Goal: Navigation & Orientation: Understand site structure

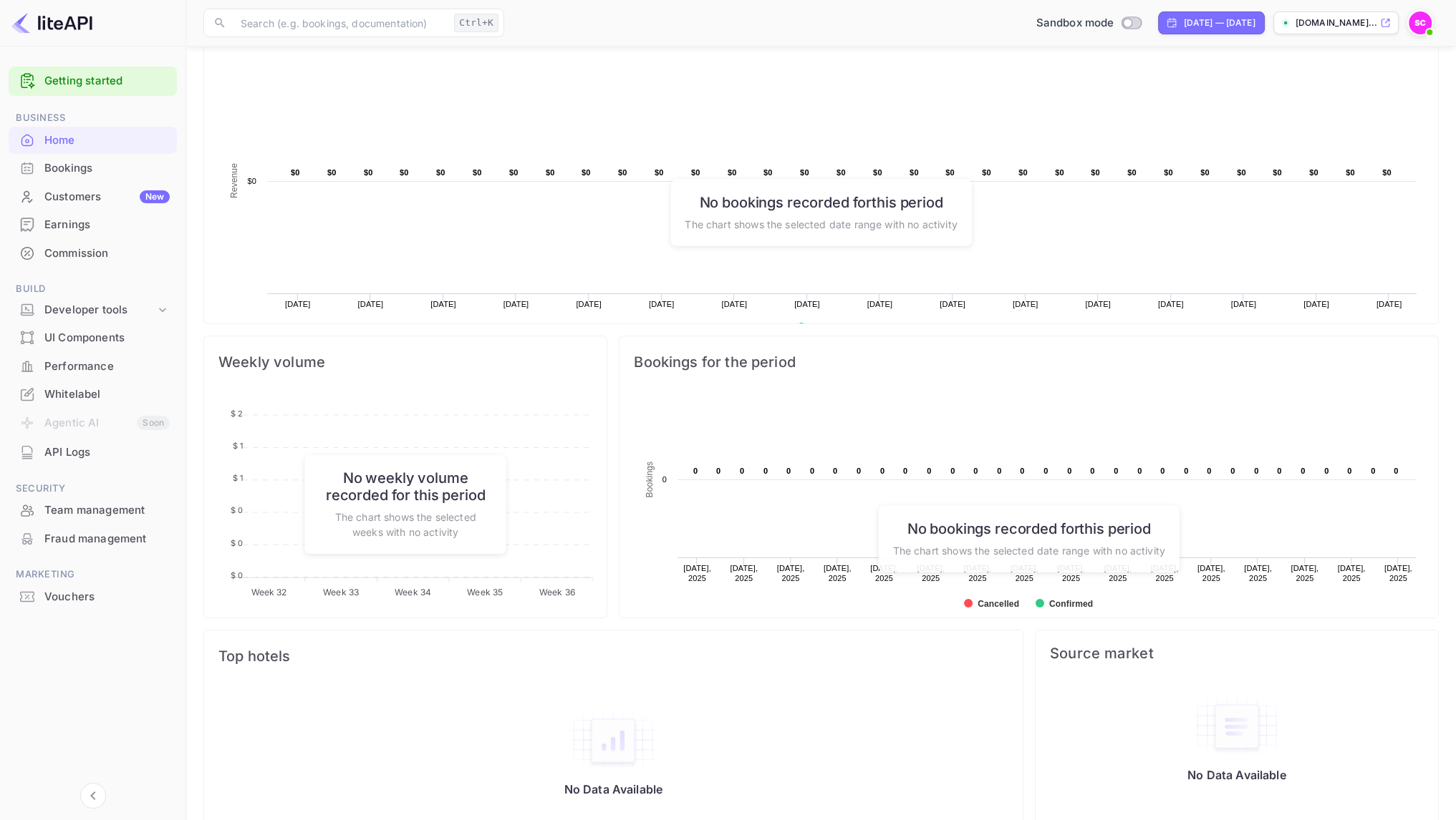
scroll to position [272, 0]
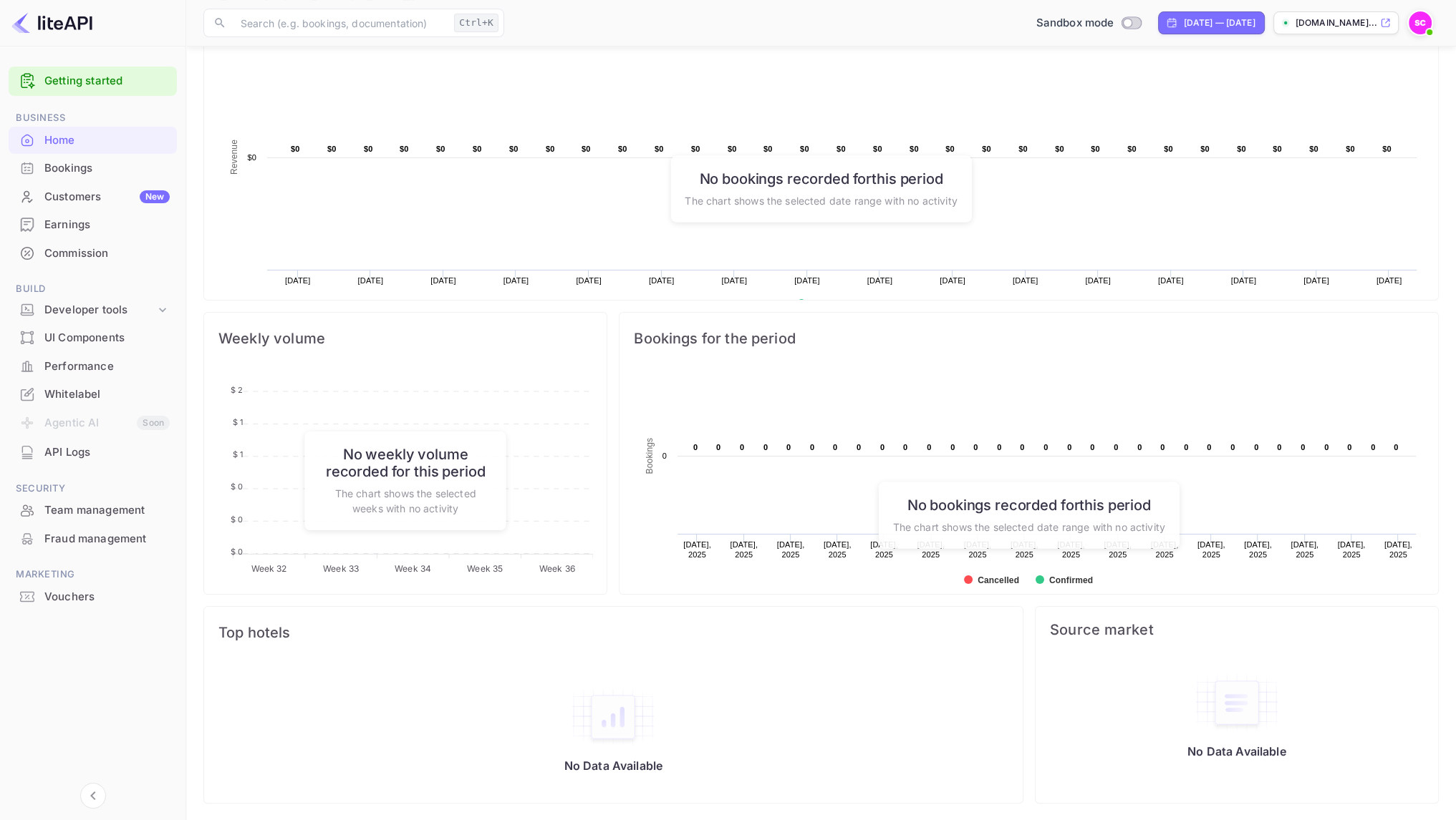
click at [83, 202] on div "Customers New" at bounding box center [107, 197] width 125 height 17
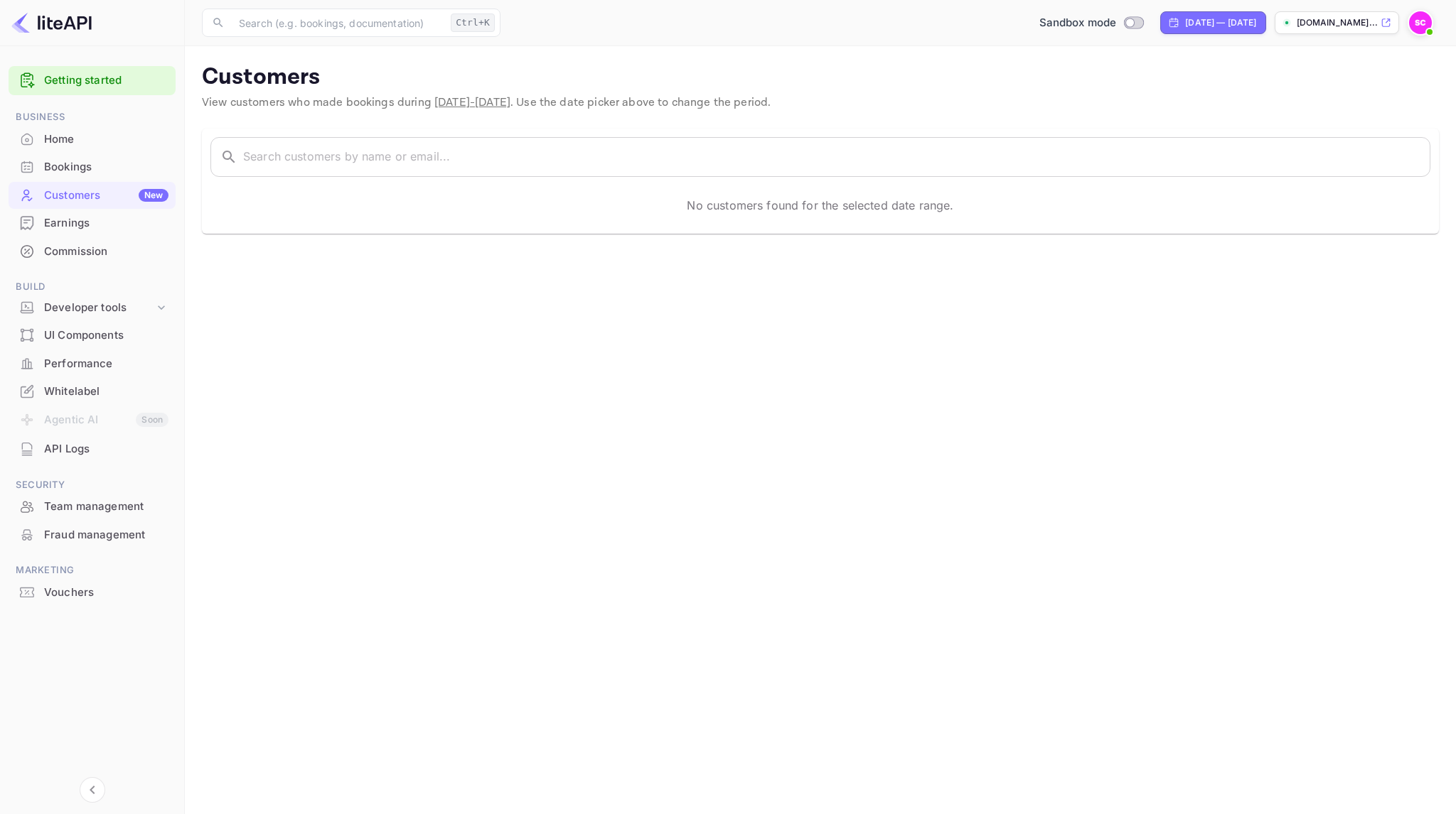
click at [55, 161] on div "Bookings" at bounding box center [106, 168] width 125 height 17
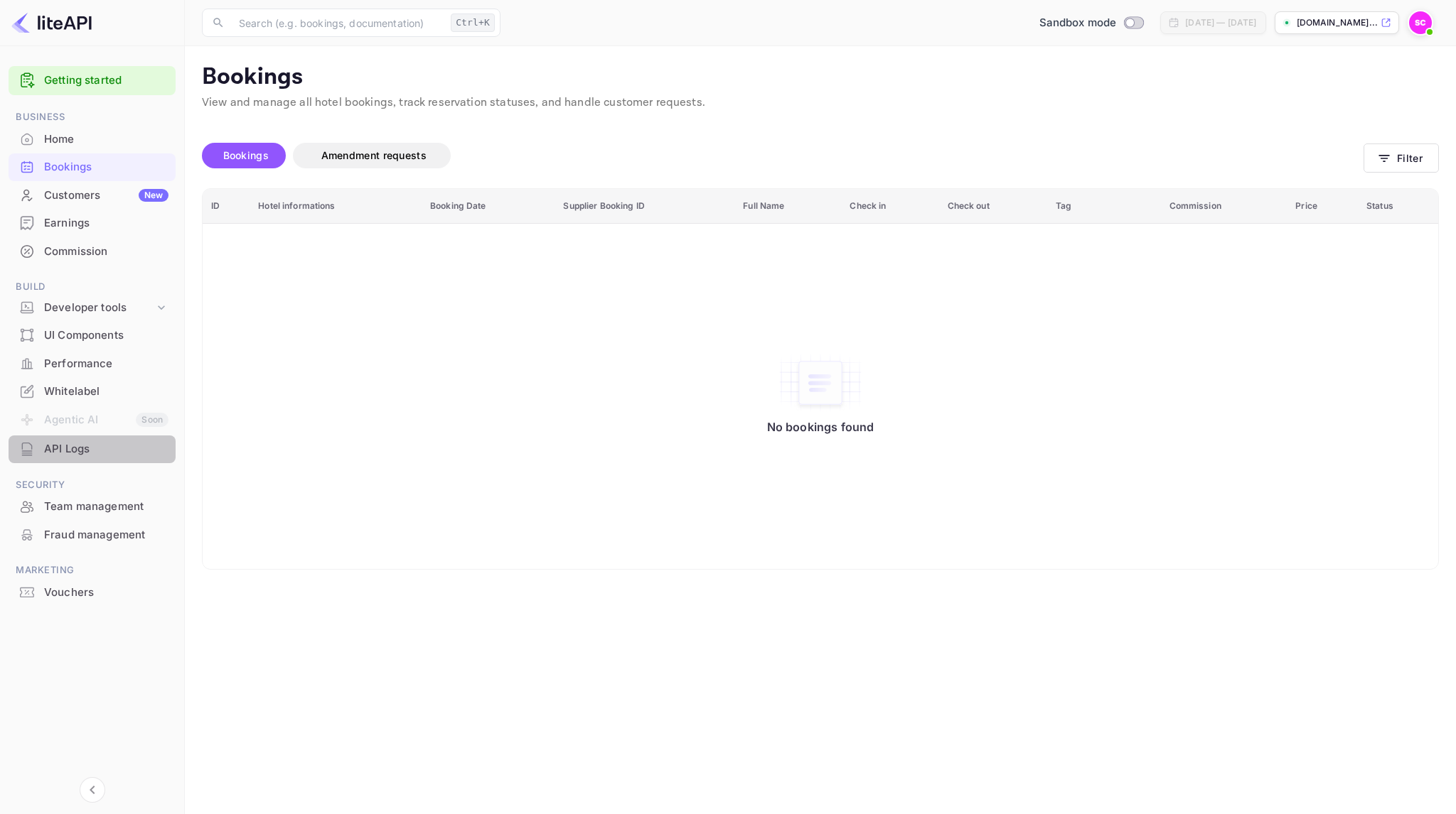
click at [86, 448] on div "API Logs" at bounding box center [106, 450] width 125 height 17
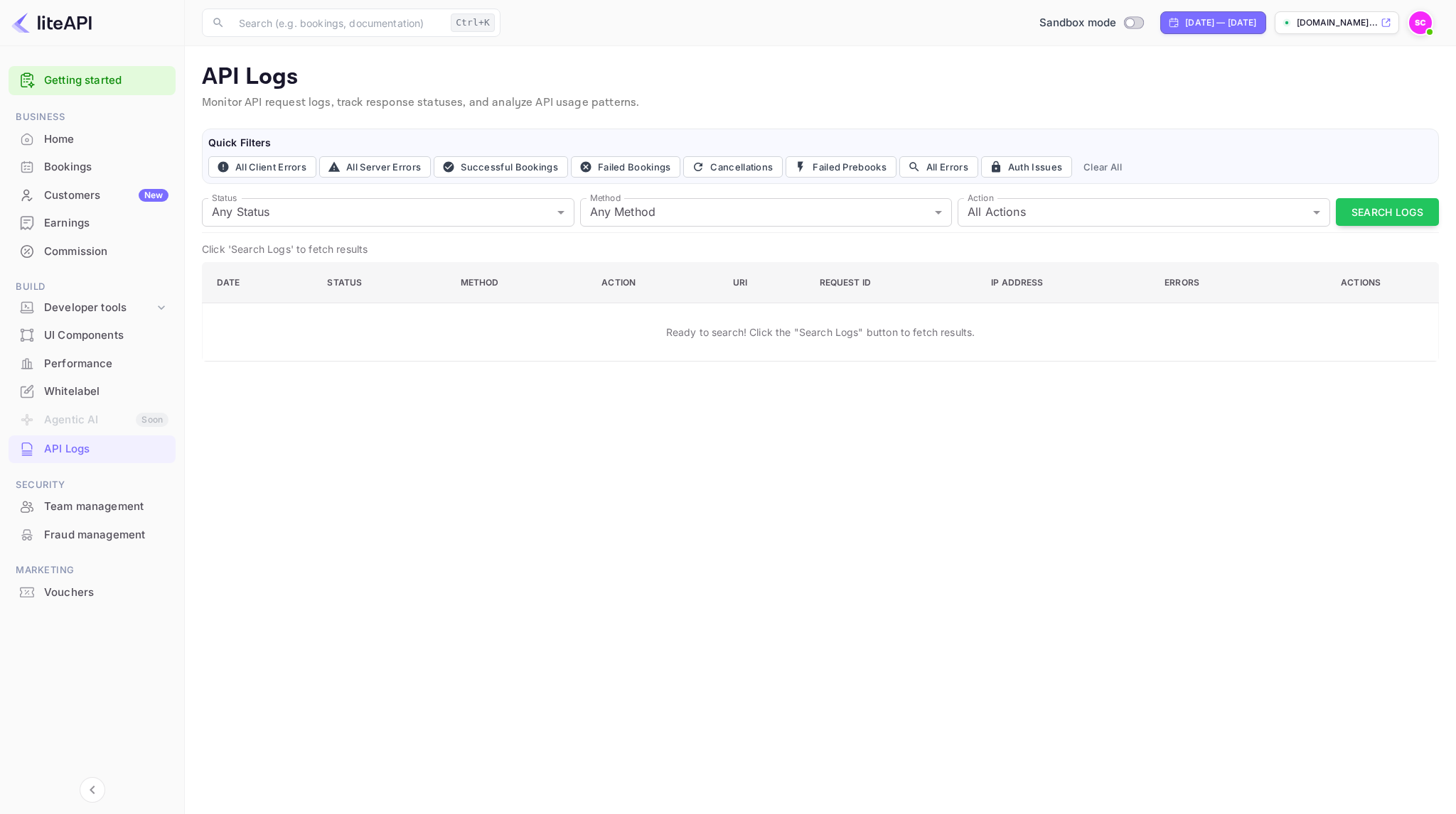
click at [97, 504] on div "Team management" at bounding box center [106, 507] width 125 height 17
